Goal: Transaction & Acquisition: Purchase product/service

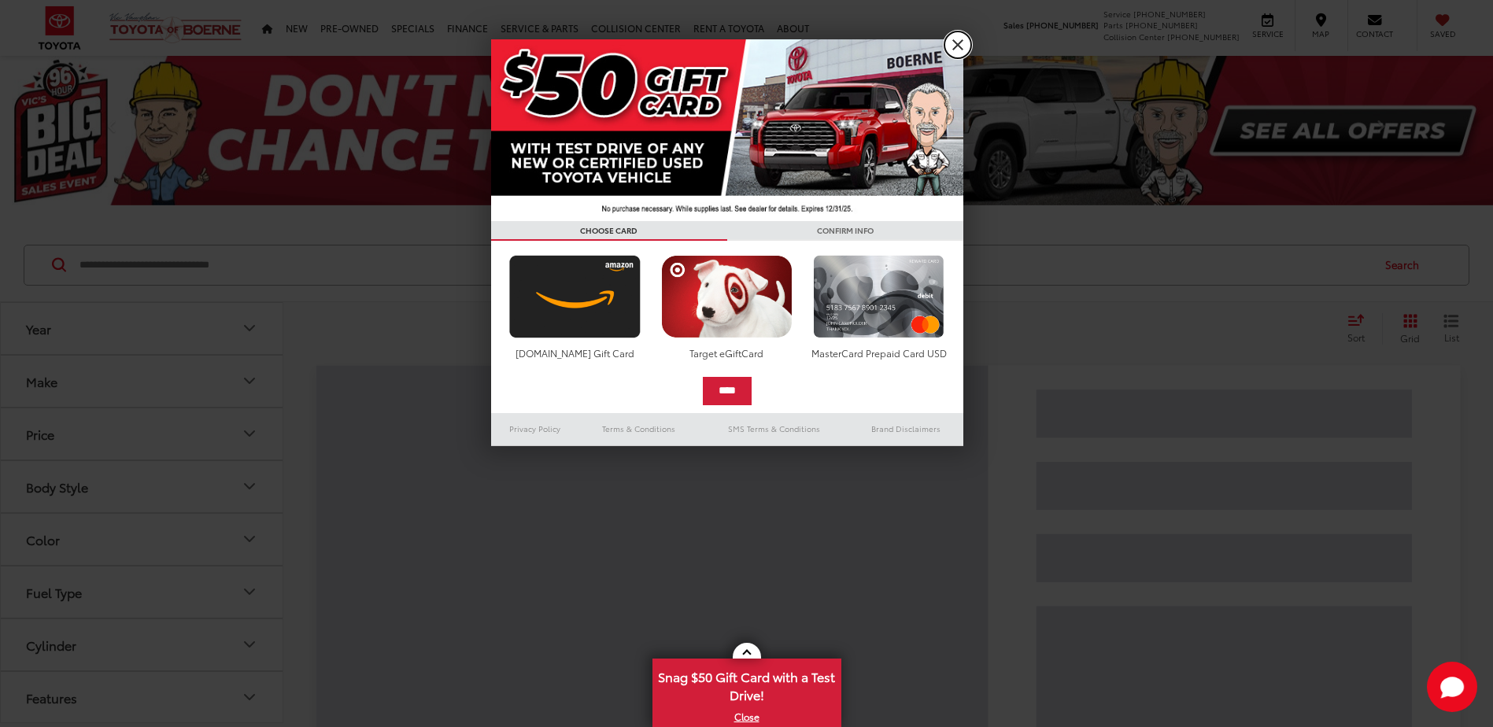
click at [968, 46] on link "X" at bounding box center [957, 44] width 27 height 27
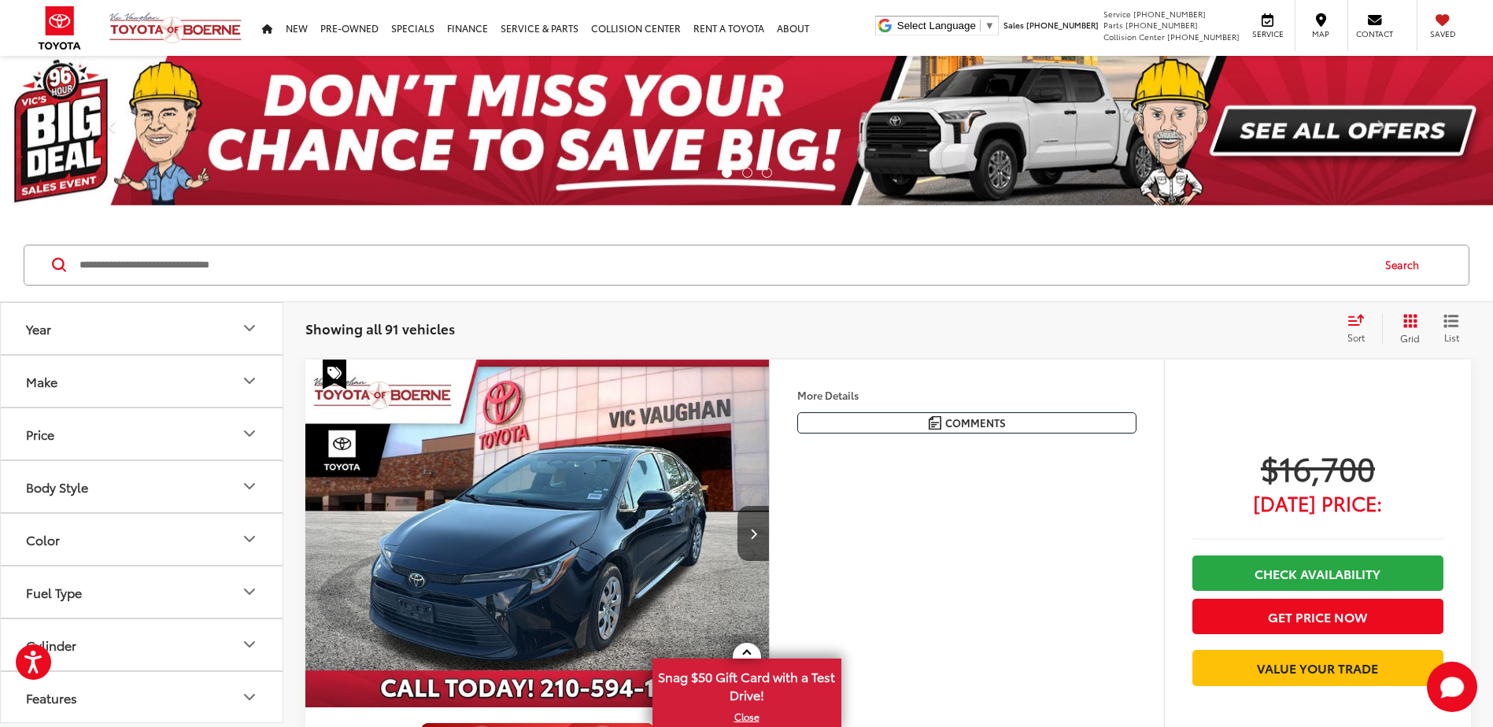
click at [157, 382] on button "Make" at bounding box center [142, 381] width 283 height 51
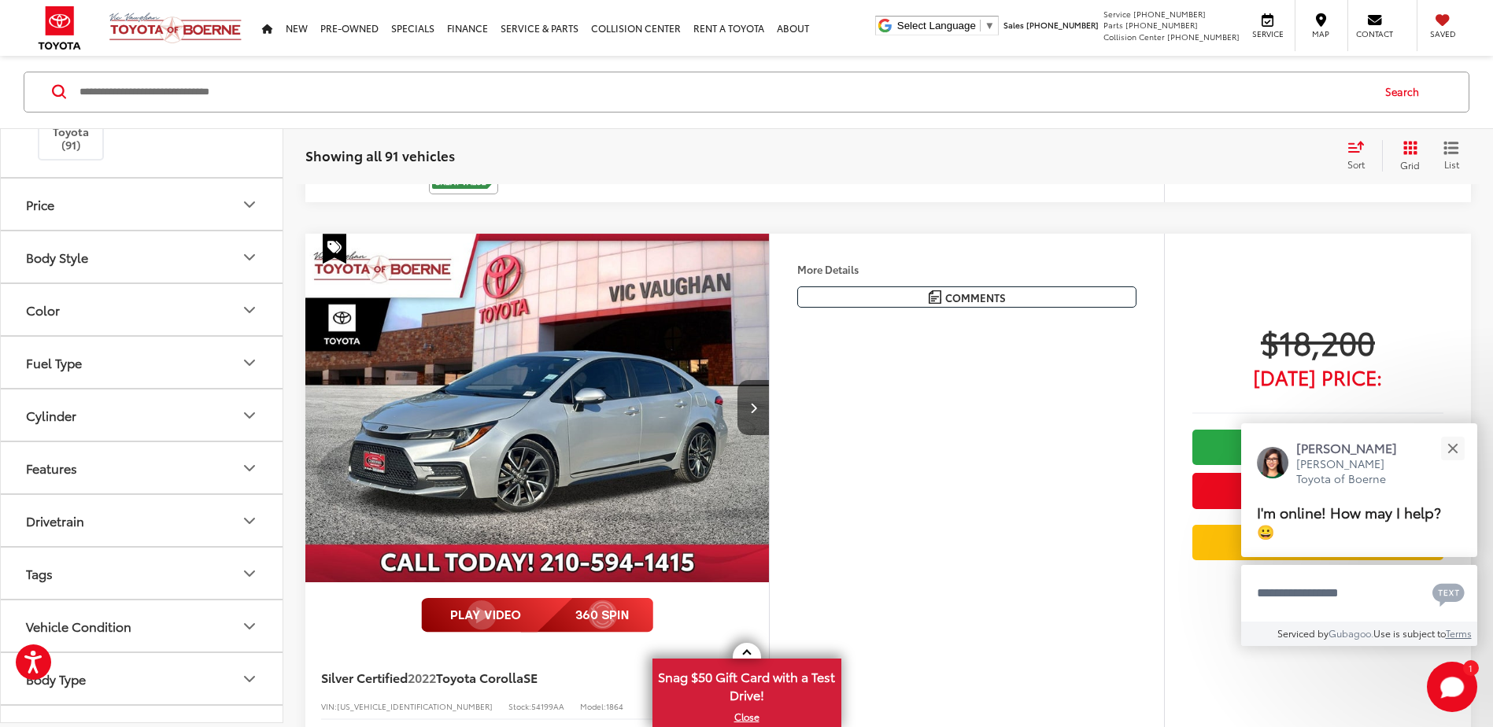
scroll to position [787, 0]
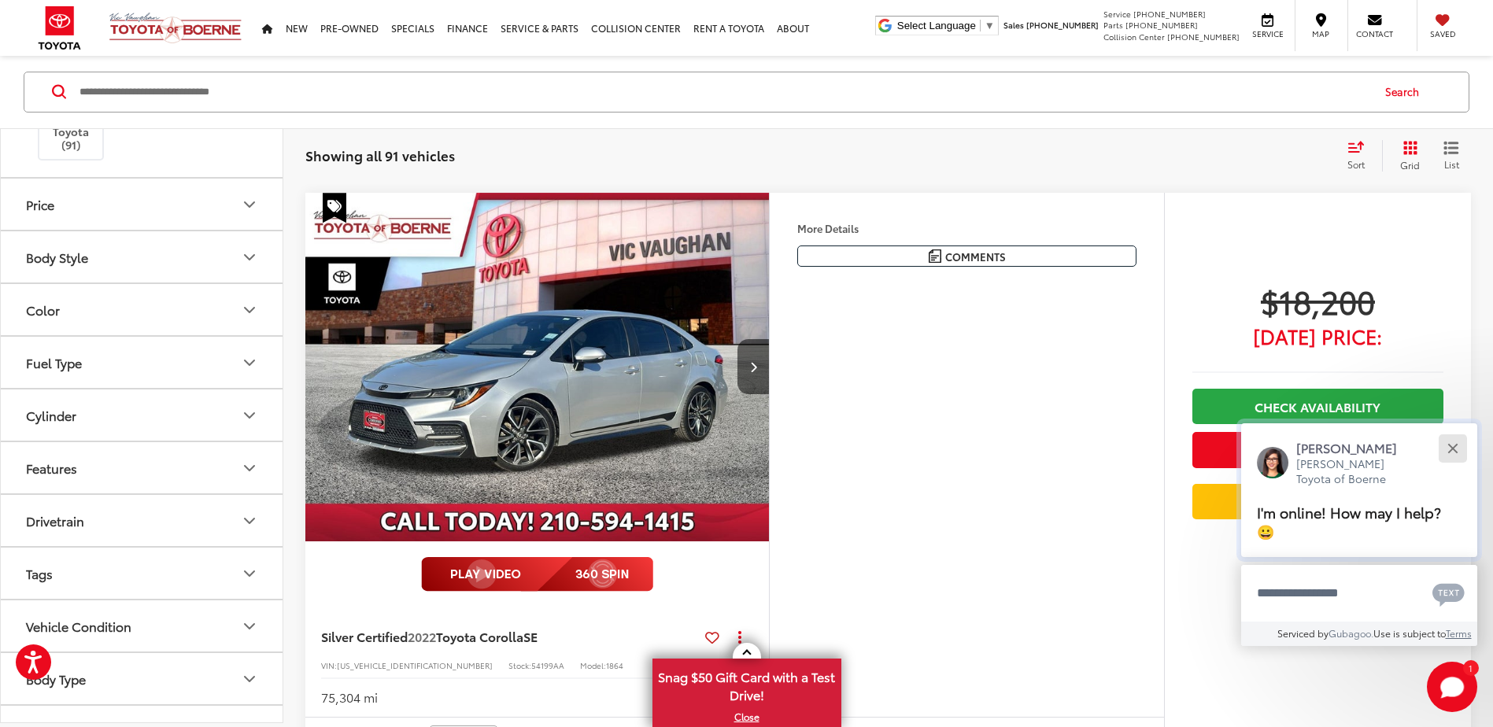
click at [1461, 441] on button "Close" at bounding box center [1452, 448] width 34 height 34
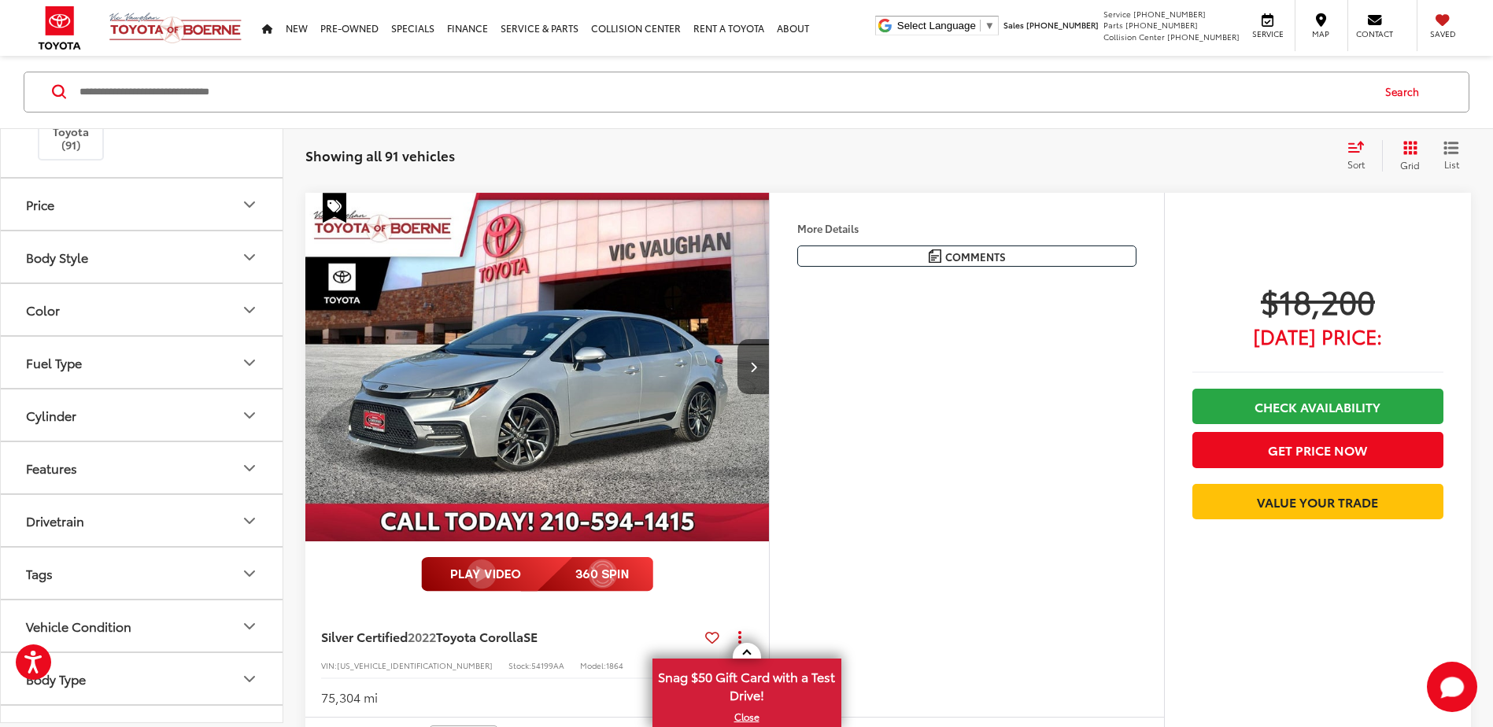
click at [227, 98] on input "Search by Make, Model, or Keyword" at bounding box center [724, 92] width 1292 height 38
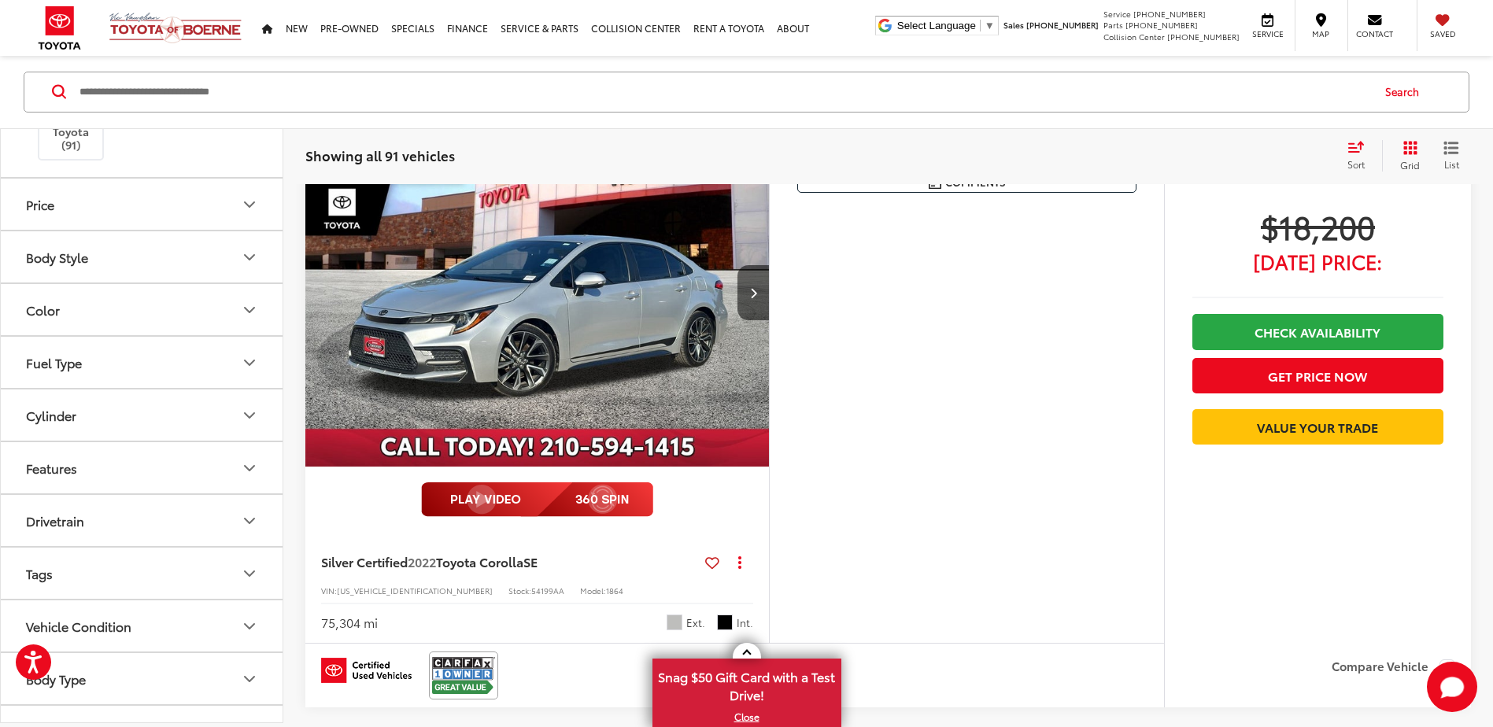
scroll to position [712, 0]
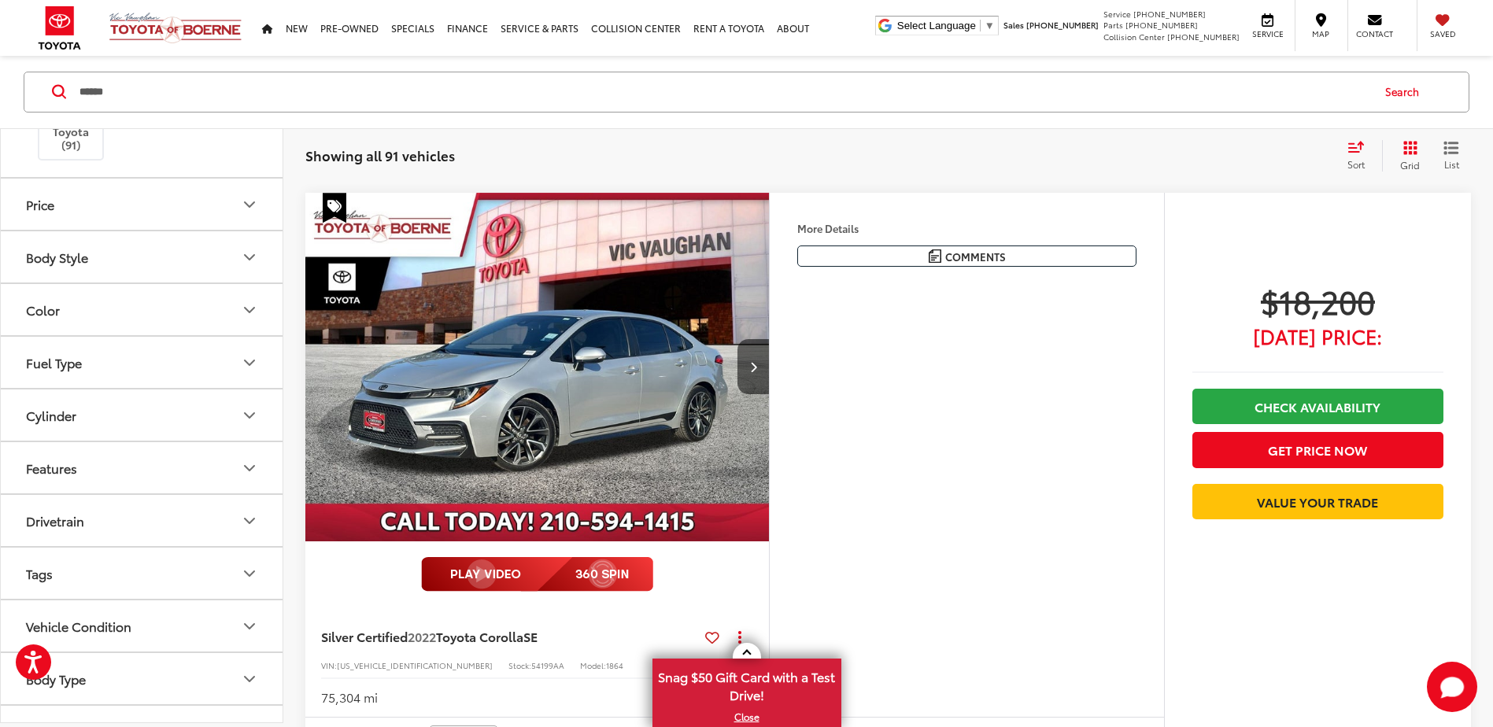
type input "******"
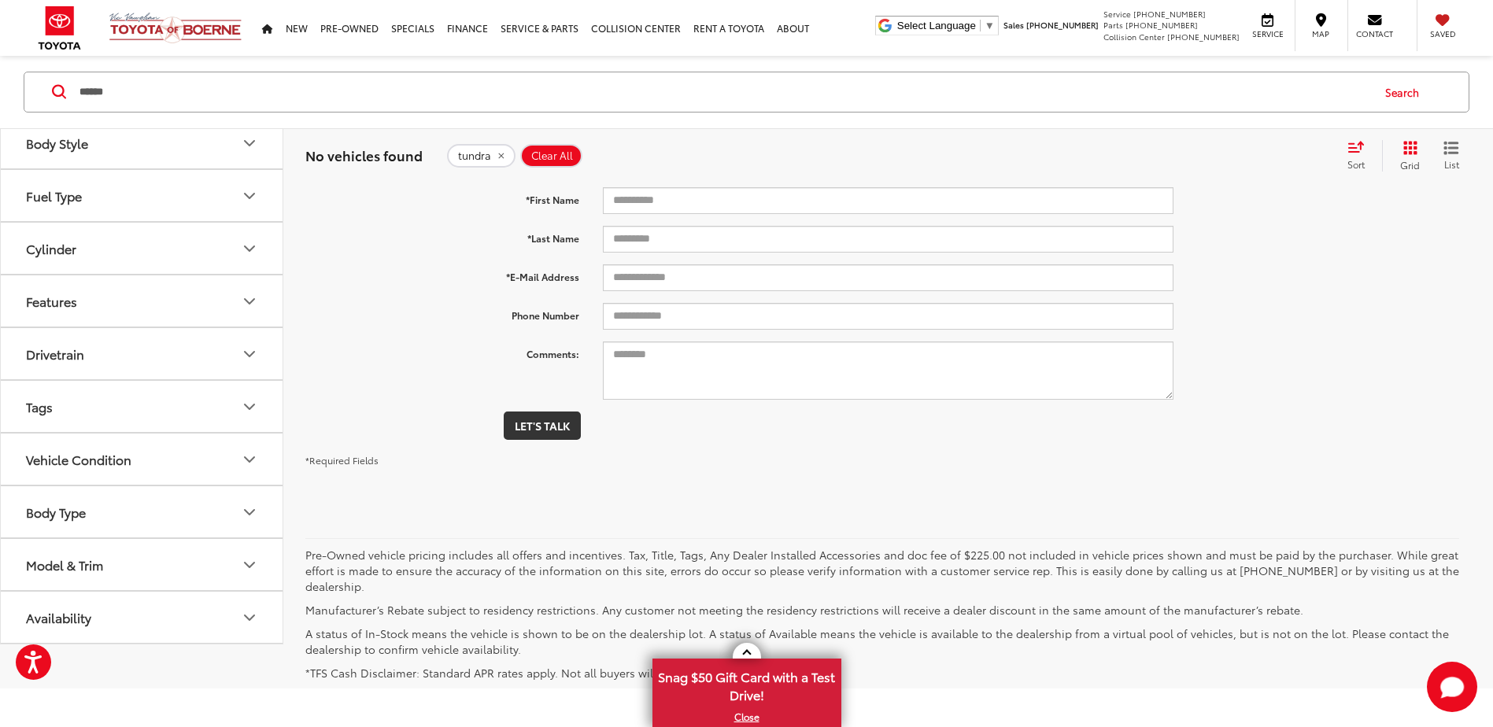
scroll to position [326, 0]
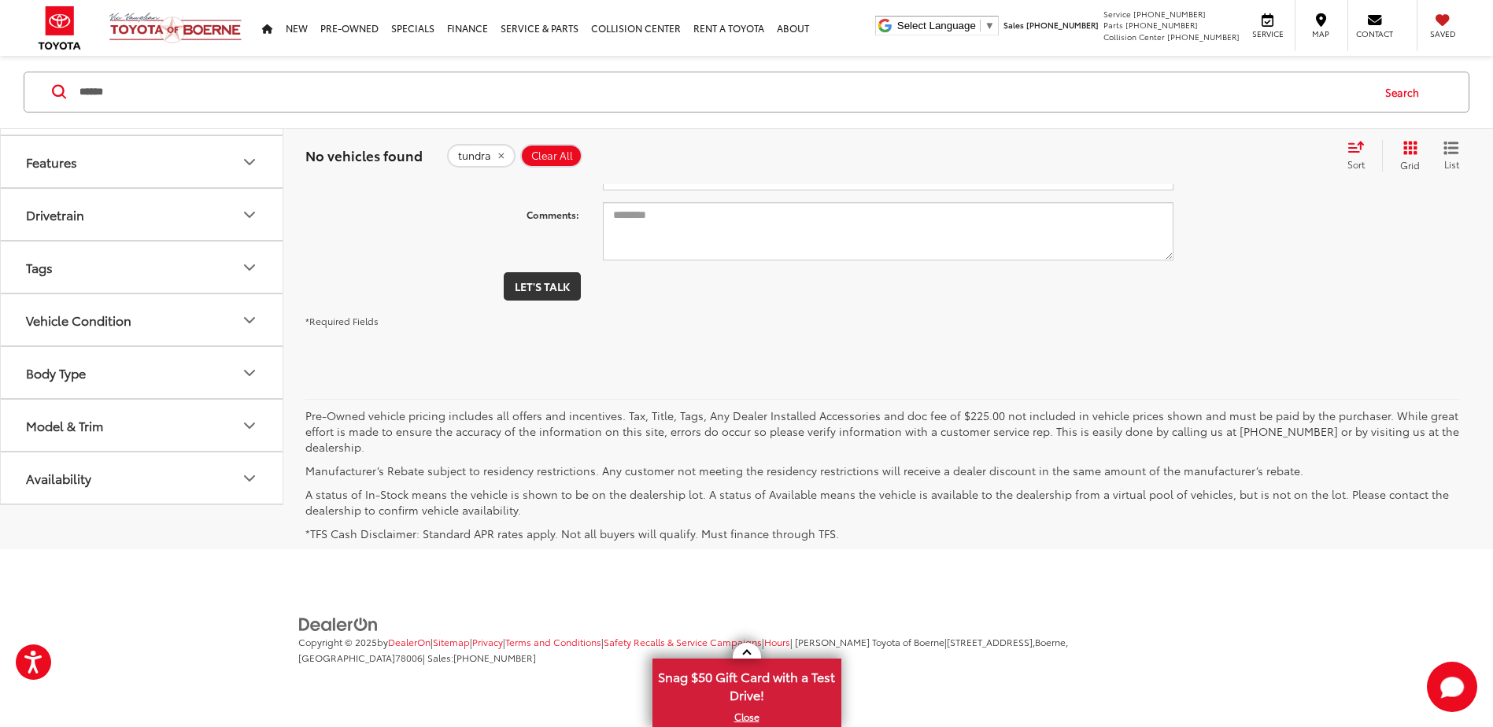
click at [534, 154] on span "Clear All" at bounding box center [552, 156] width 42 height 13
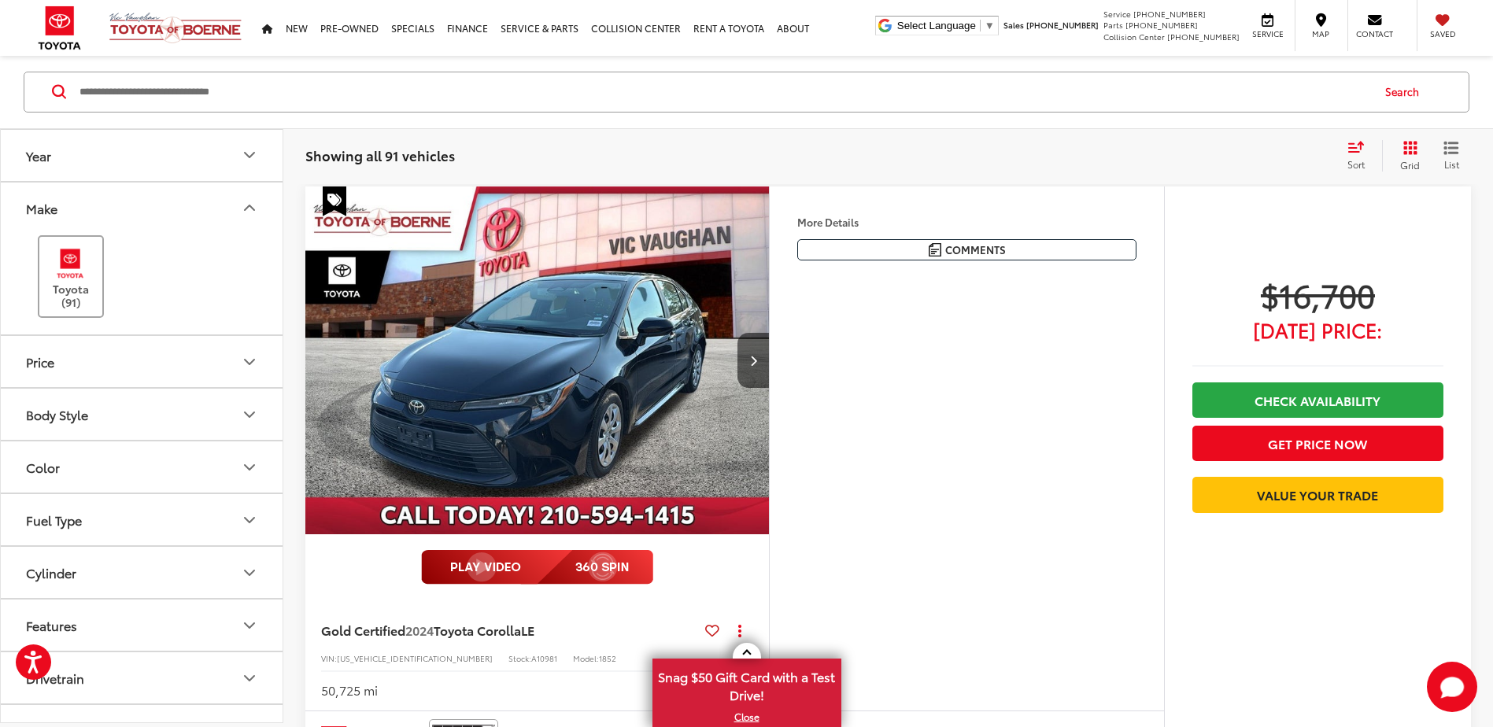
click at [55, 297] on label "Toyota (91)" at bounding box center [71, 278] width 64 height 64
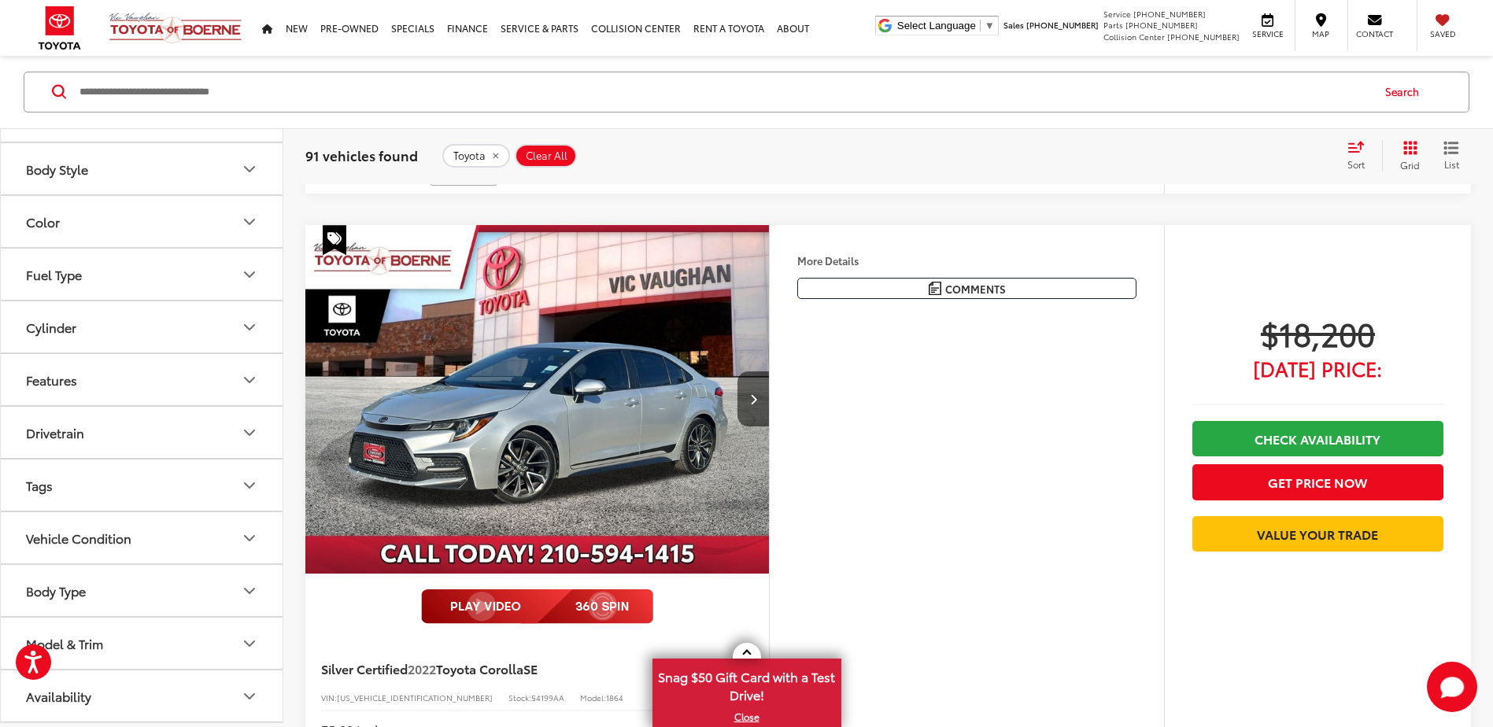
scroll to position [1039, 0]
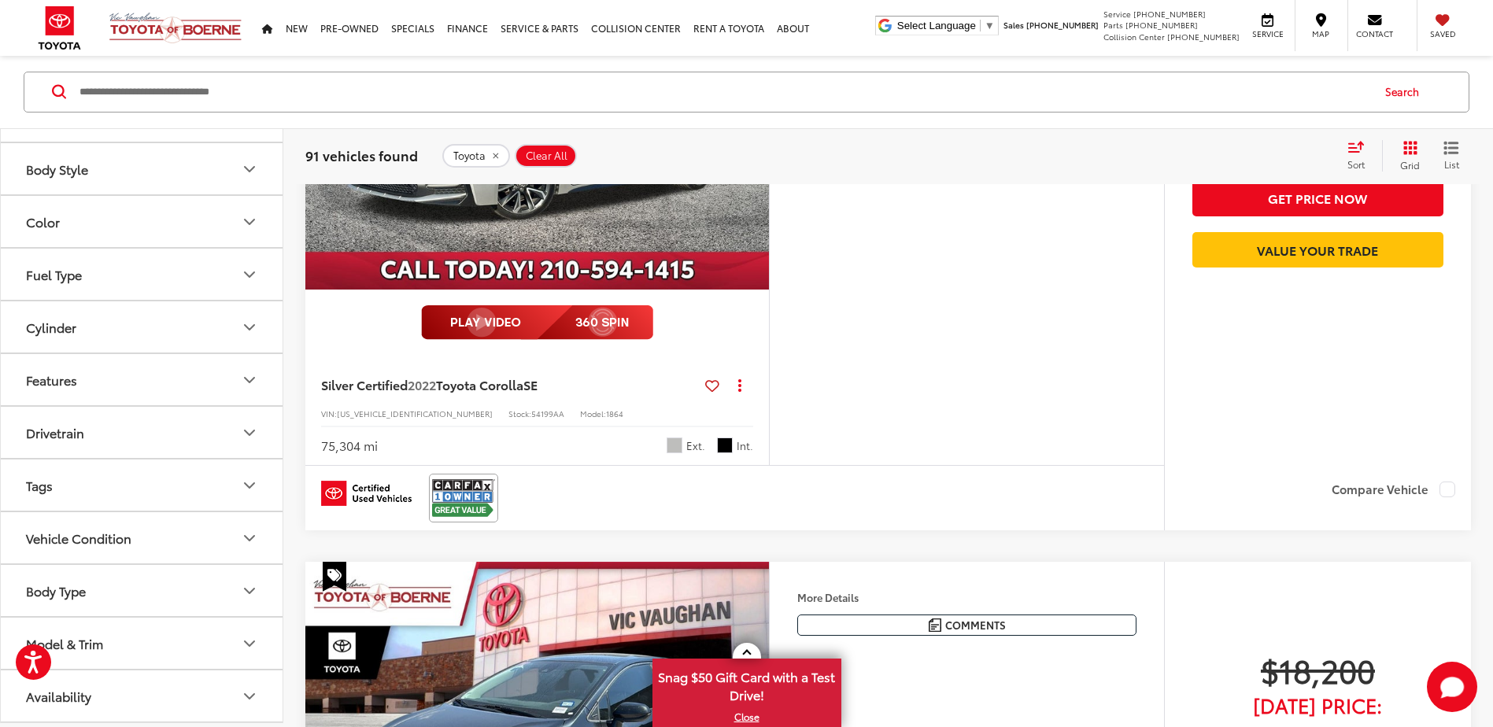
click at [79, 447] on button "Drivetrain" at bounding box center [142, 432] width 283 height 51
click at [82, 443] on button "Drivetrain" at bounding box center [142, 432] width 283 height 51
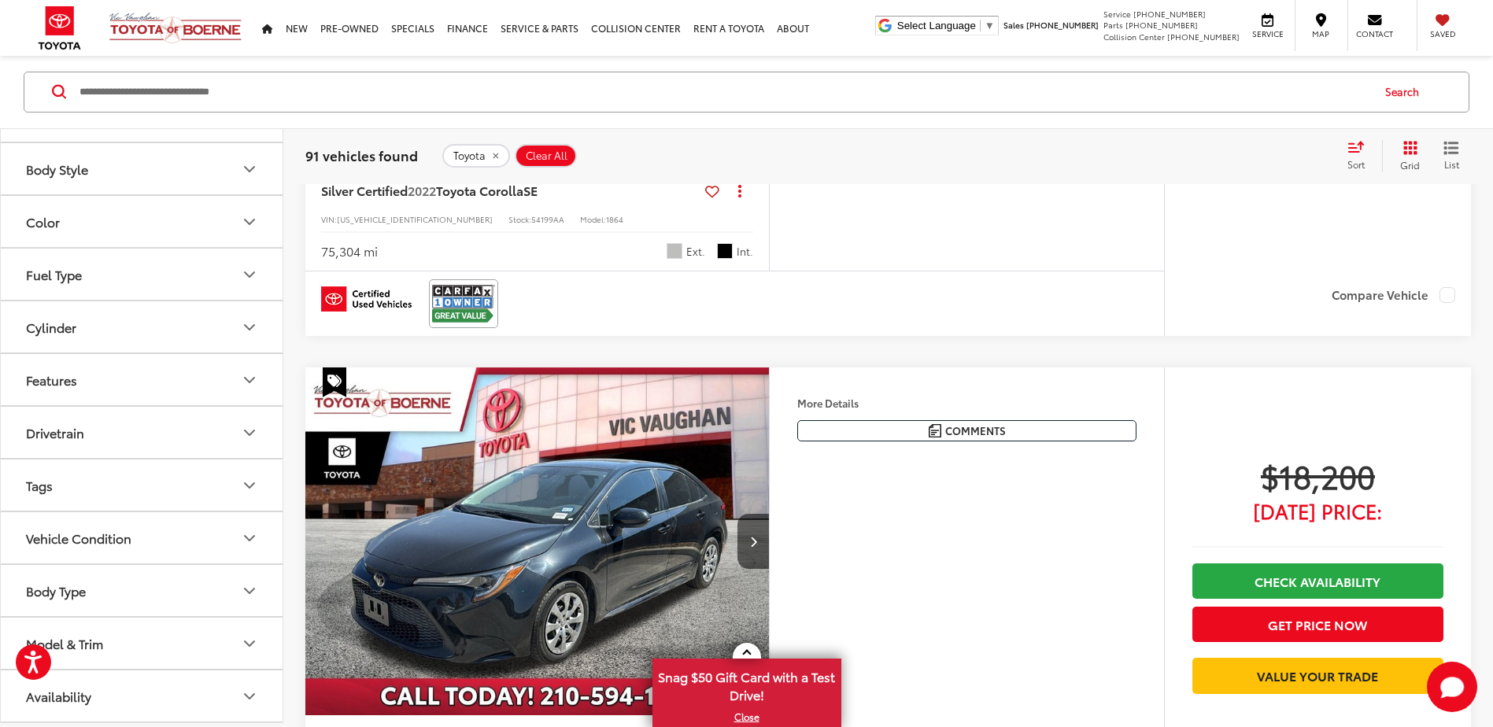
scroll to position [1275, 0]
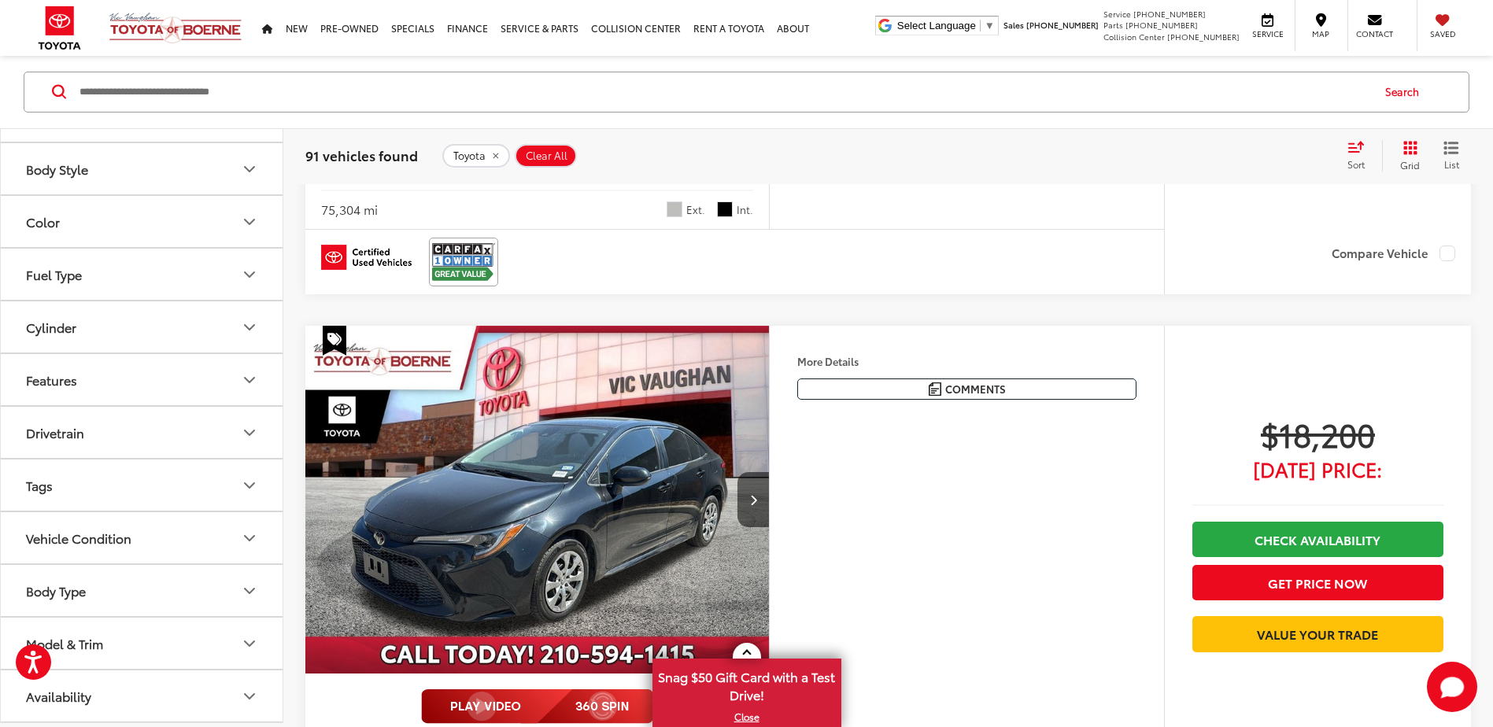
click at [113, 633] on button "Model & Trim" at bounding box center [142, 643] width 283 height 51
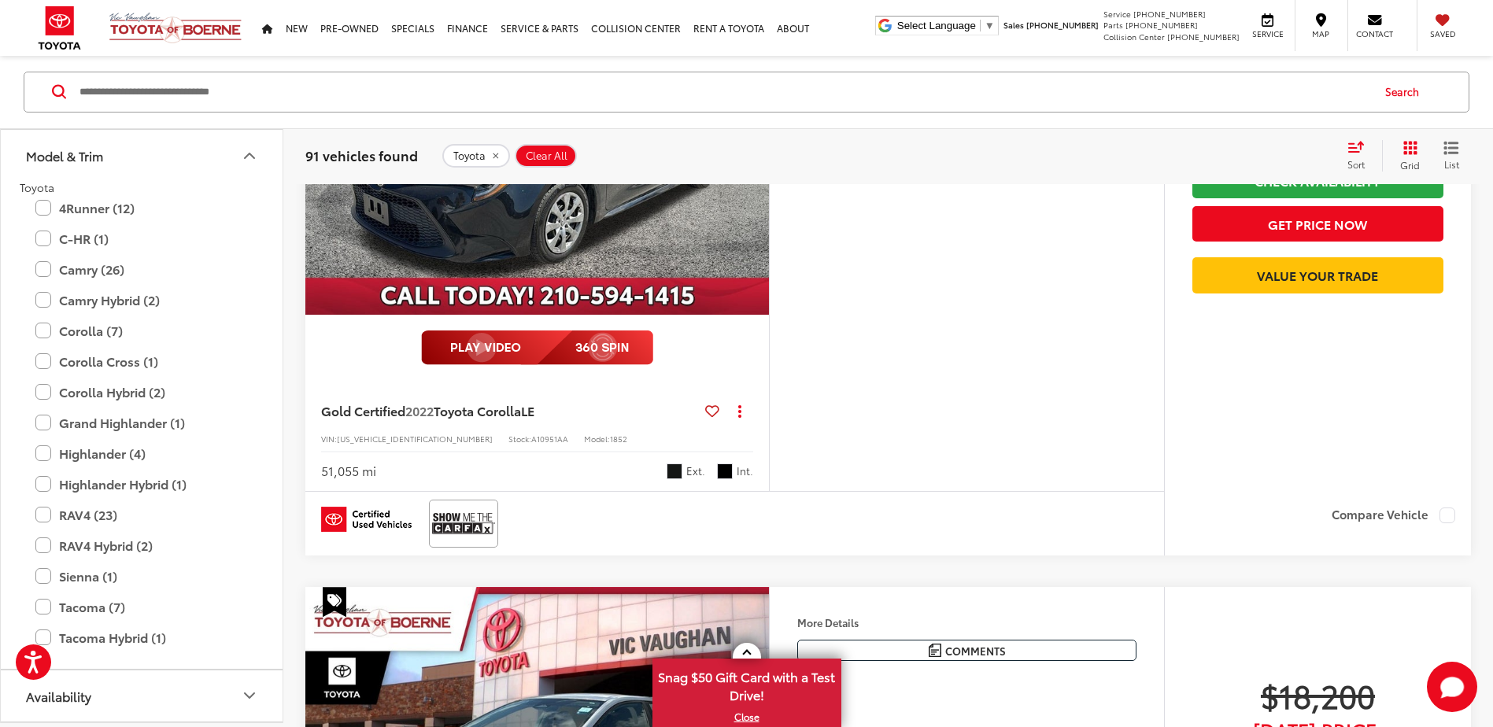
scroll to position [1826, 0]
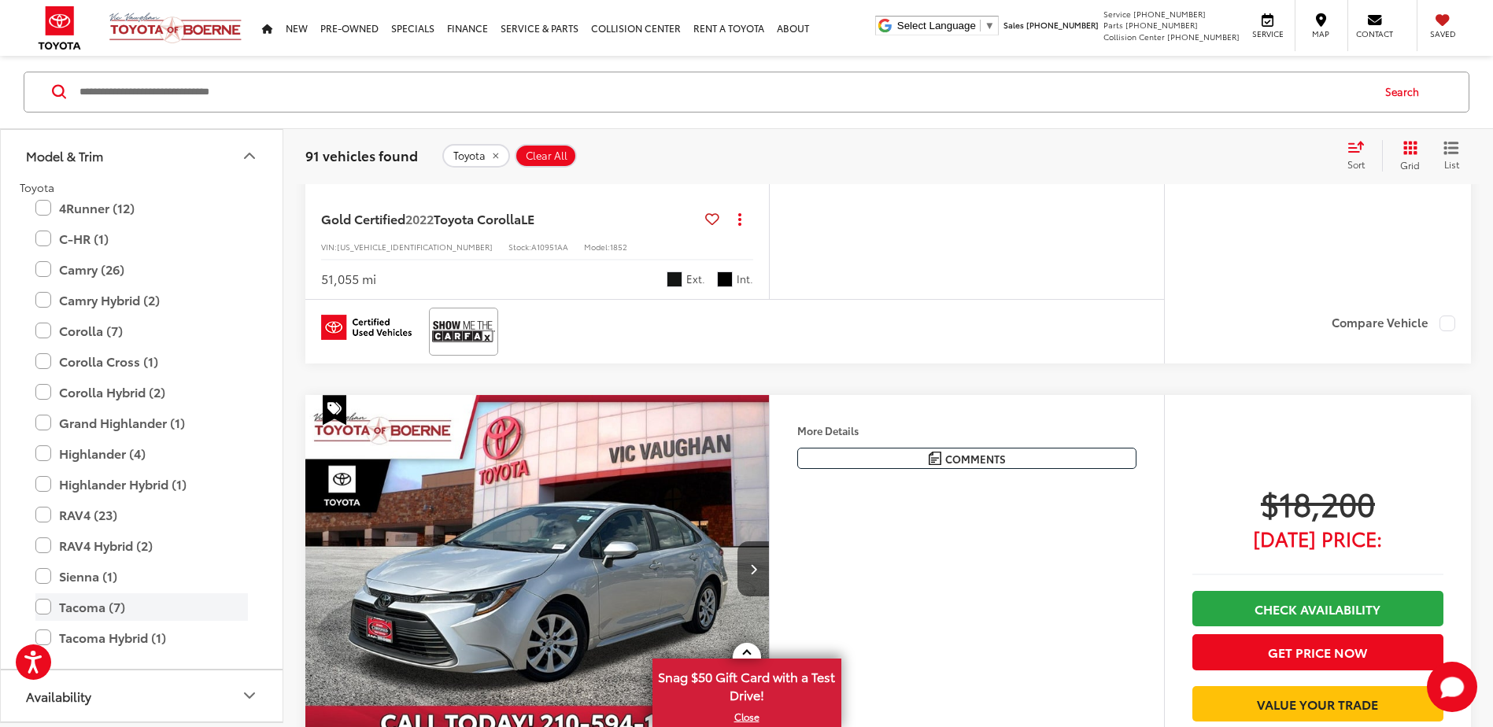
click at [126, 601] on label "Tacoma (7)" at bounding box center [141, 607] width 212 height 28
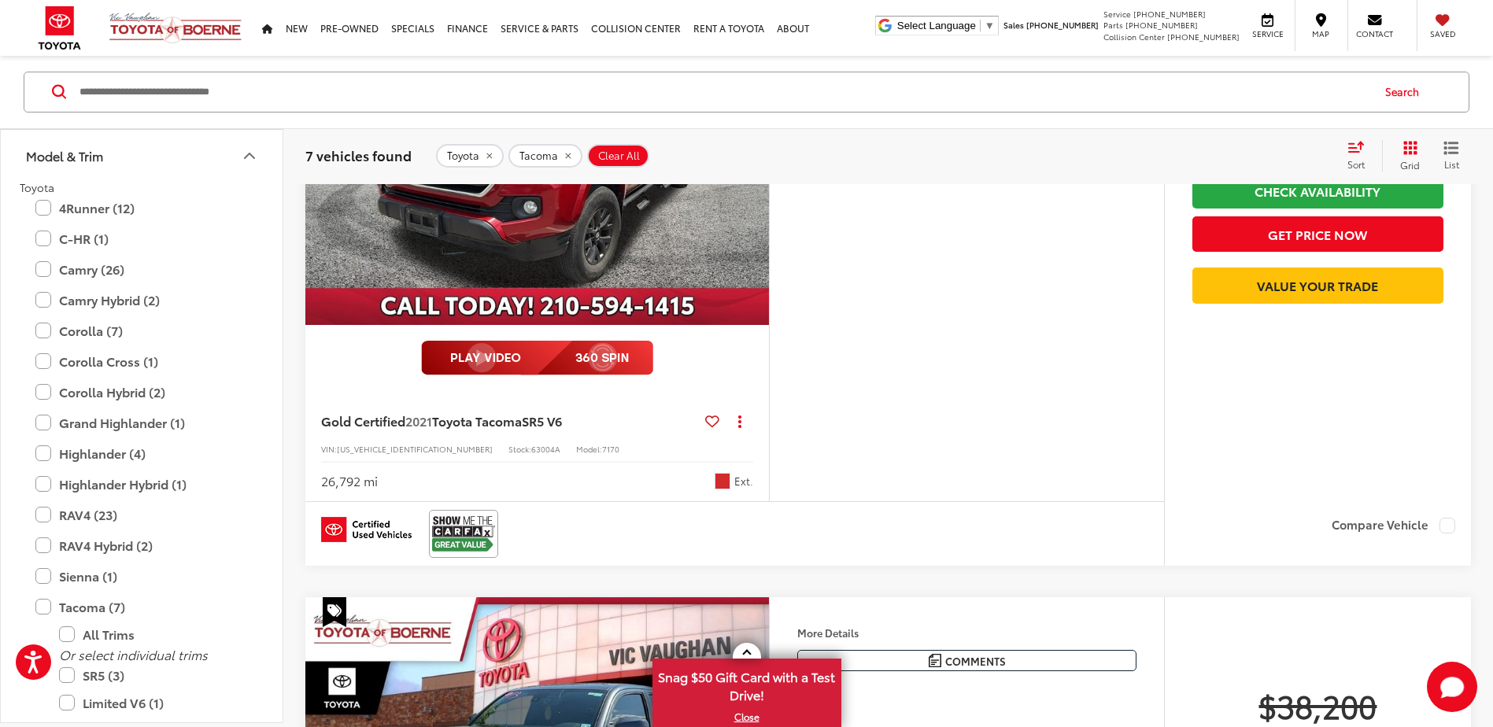
scroll to position [3085, 0]
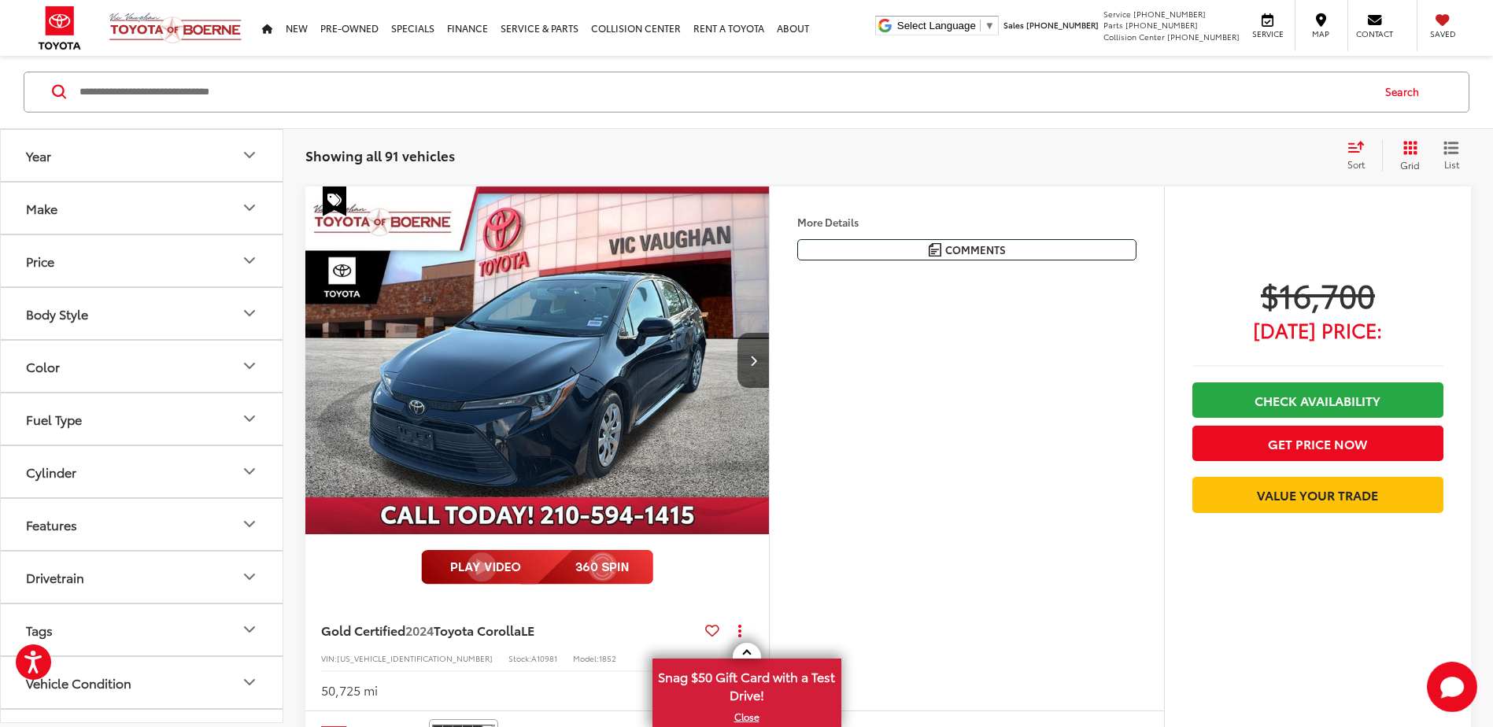
scroll to position [326, 0]
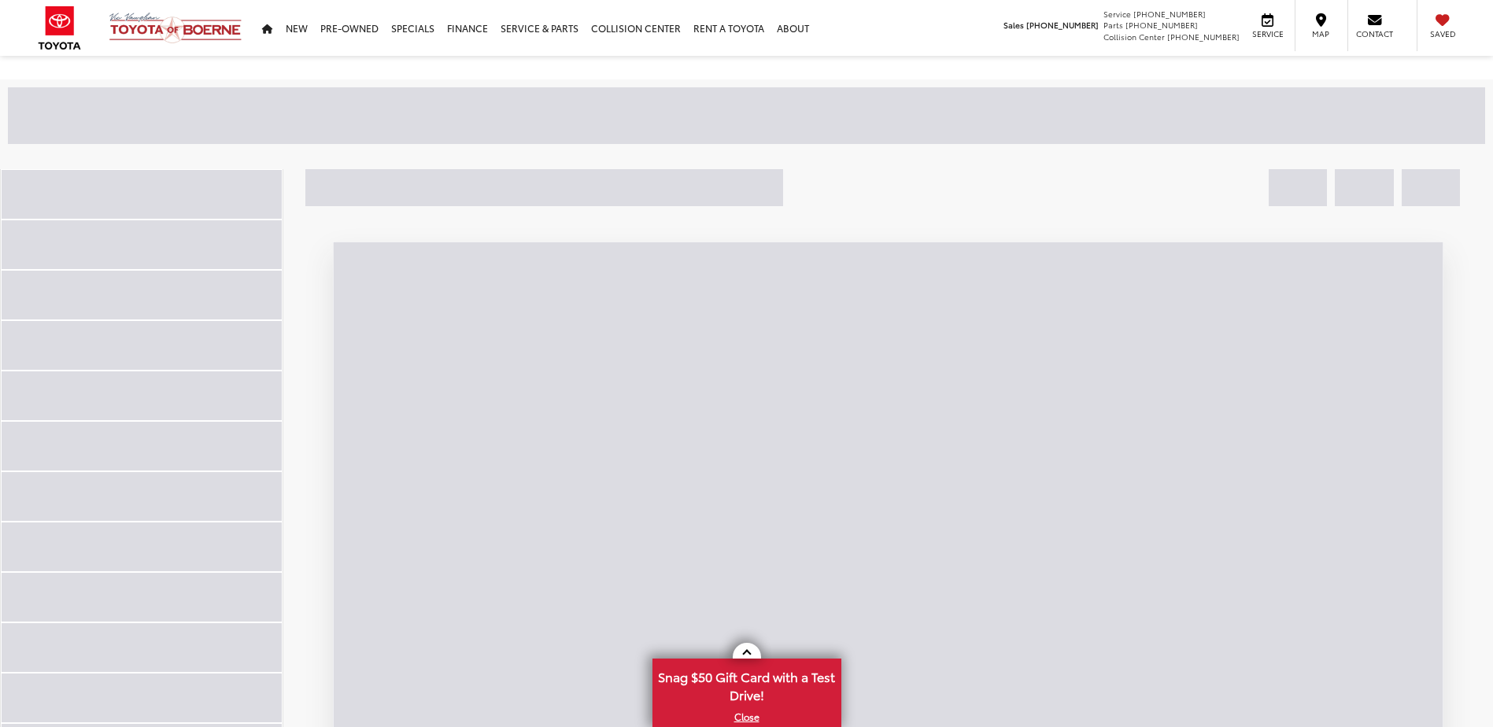
scroll to position [196, 0]
